Goal: Find specific page/section: Find specific page/section

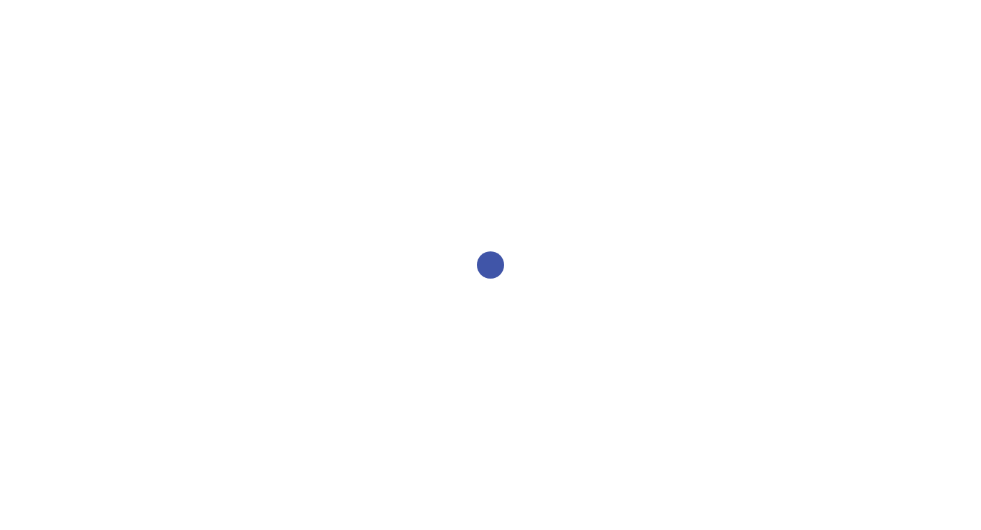
select select "2bed604d-1099-4043-b1bc-2365e8740244"
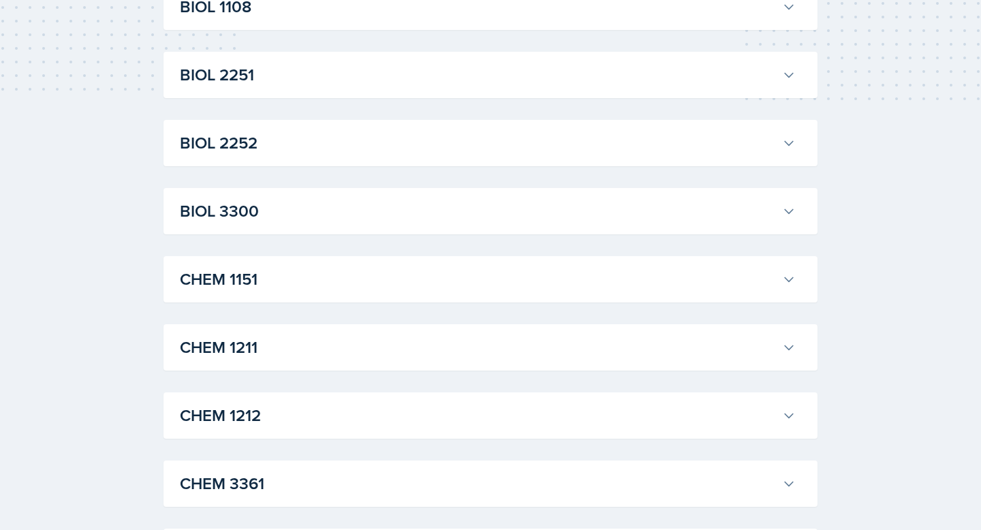
scroll to position [165, 0]
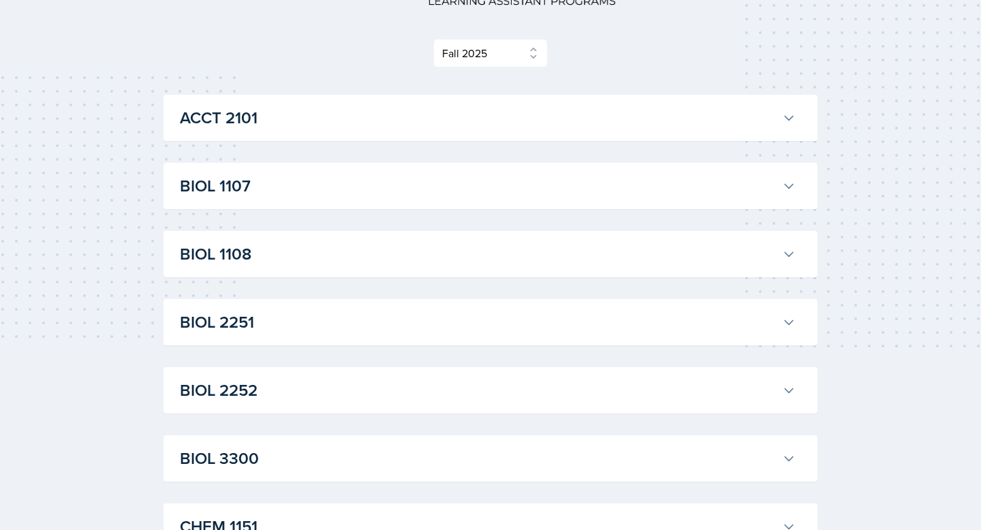
click at [260, 117] on h3 "ACCT 2101" at bounding box center [478, 118] width 597 height 25
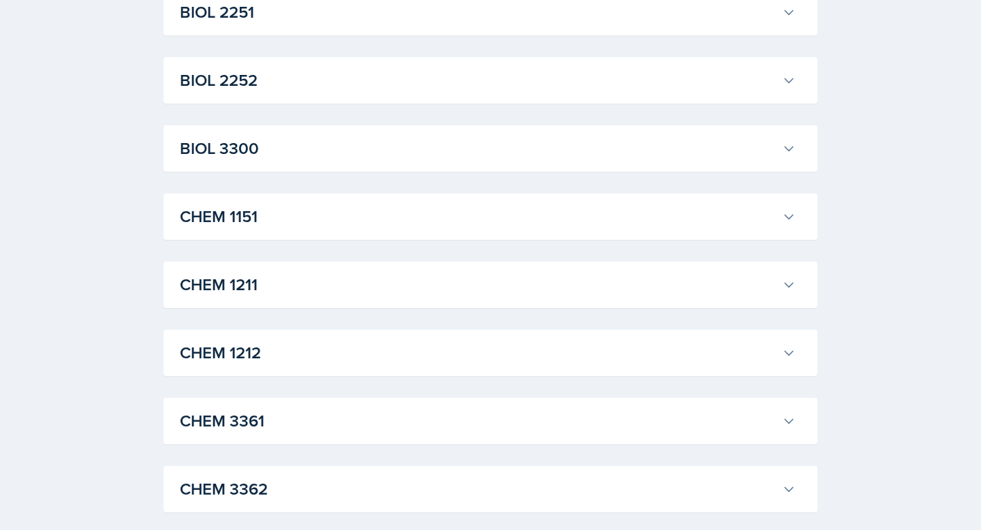
scroll to position [2432, 0]
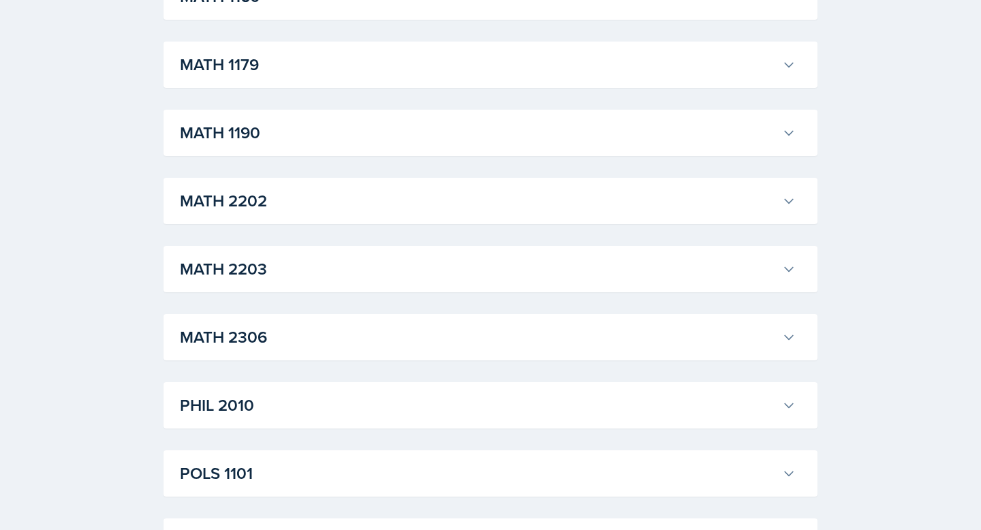
scroll to position [7605, 0]
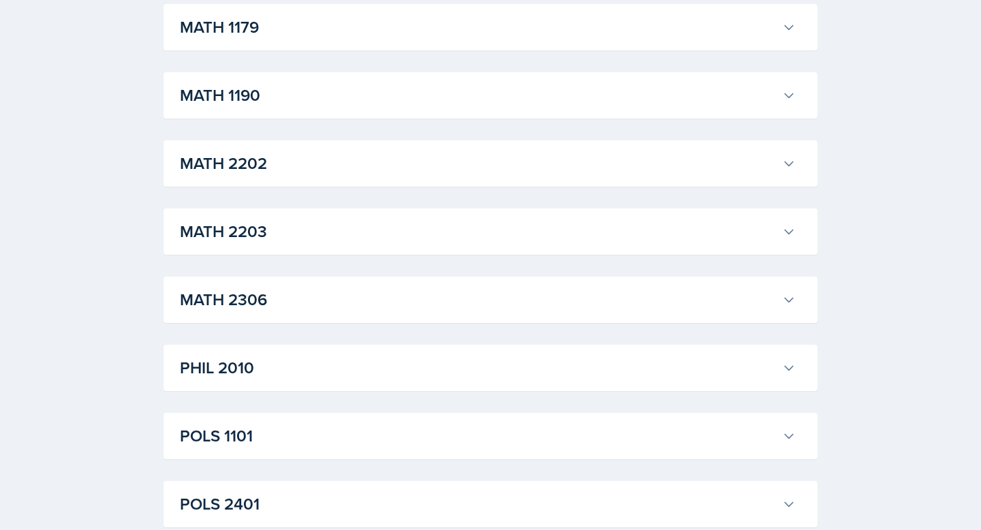
copy span "Bagwell Education Building 135"
